Goal: Information Seeking & Learning: Understand process/instructions

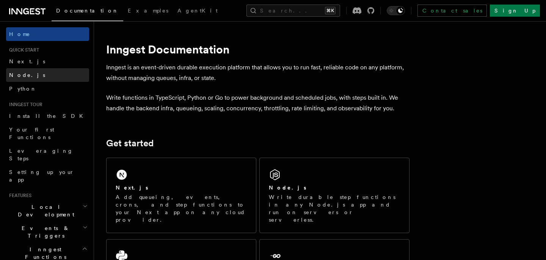
click at [17, 74] on span "Node.js" at bounding box center [27, 75] width 36 height 6
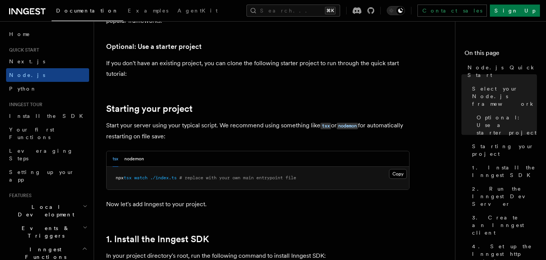
scroll to position [308, 0]
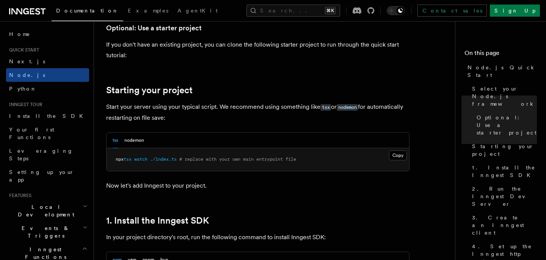
click at [125, 152] on pre "npx tsx watch ./index.ts # replace with your own main entrypoint file" at bounding box center [258, 159] width 302 height 23
click at [136, 138] on button "nodemon" at bounding box center [134, 141] width 20 height 16
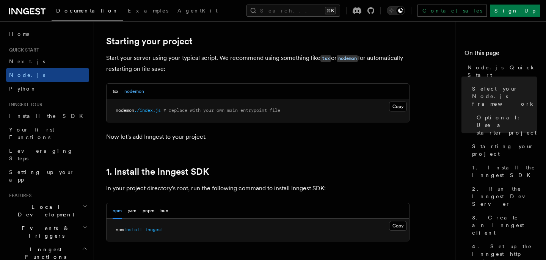
scroll to position [436, 0]
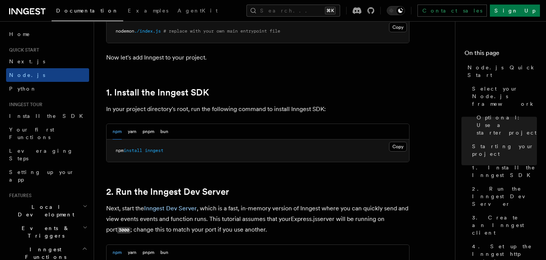
click at [394, 161] on pre "npm install inngest" at bounding box center [258, 150] width 302 height 23
click at [394, 149] on button "Copy Copied" at bounding box center [398, 147] width 18 height 10
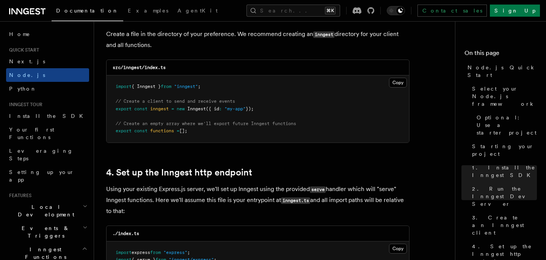
scroll to position [1014, 0]
click at [401, 85] on button "Copy Copied" at bounding box center [398, 83] width 18 height 10
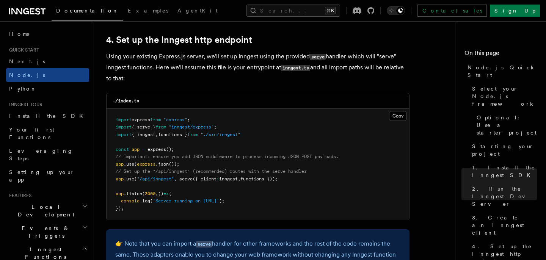
scroll to position [1149, 0]
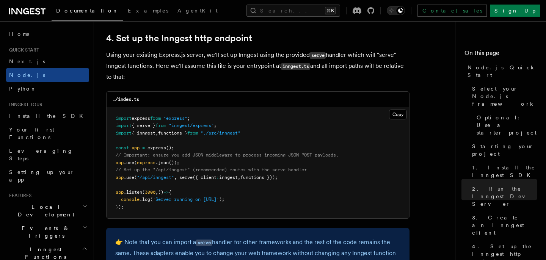
click at [113, 178] on pre "import express from "express" ; import { serve } from "inngest/express" ; impor…" at bounding box center [258, 162] width 302 height 111
click at [114, 174] on pre "import express from "express" ; import { serve } from "inngest/express" ; impor…" at bounding box center [258, 162] width 302 height 111
drag, startPoint x: 115, startPoint y: 172, endPoint x: 326, endPoint y: 179, distance: 211.2
click at [326, 179] on pre "import express from "express" ; import { serve } from "inngest/express" ; impor…" at bounding box center [258, 162] width 302 height 111
copy code "// Set up the "/api/inngest" (recommended) routes with the serve handler app .u…"
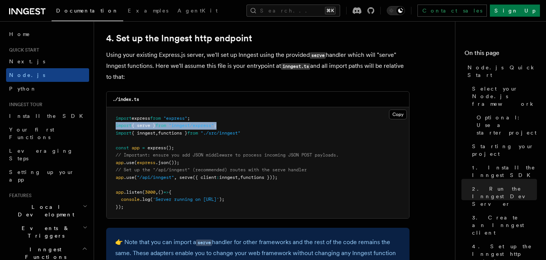
drag, startPoint x: 233, startPoint y: 125, endPoint x: 108, endPoint y: 128, distance: 125.1
click at [108, 128] on pre "import express from "express" ; import { serve } from "inngest/express" ; impor…" at bounding box center [258, 162] width 302 height 111
copy span "import { serve } from "inngest/express" ;"
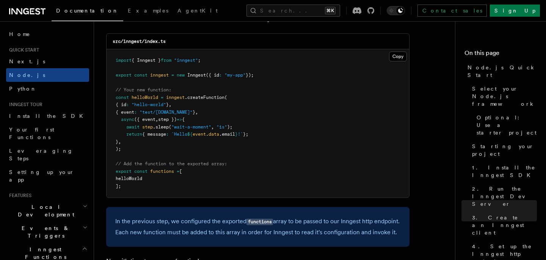
scroll to position [1528, 0]
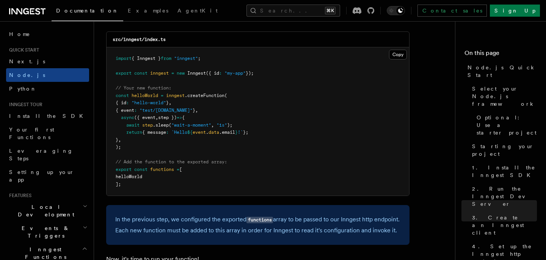
click at [139, 113] on span at bounding box center [138, 110] width 3 height 5
drag, startPoint x: 120, startPoint y: 107, endPoint x: 209, endPoint y: 105, distance: 88.7
click at [209, 105] on pre "import { Inngest } from "inngest" ; export const inngest = new Inngest ({ id : …" at bounding box center [258, 121] width 302 height 148
click at [259, 143] on pre "import { Inngest } from "inngest" ; export const inngest = new Inngest ({ id : …" at bounding box center [258, 121] width 302 height 148
